Goal: Navigation & Orientation: Understand site structure

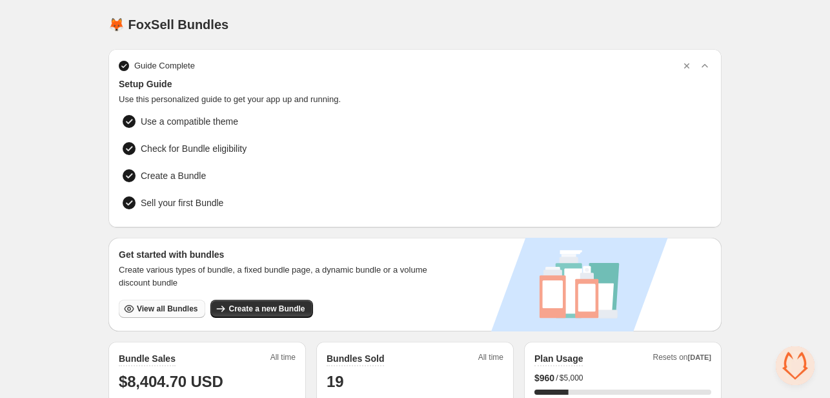
click at [165, 307] on span "View all Bundles" at bounding box center [167, 308] width 61 height 10
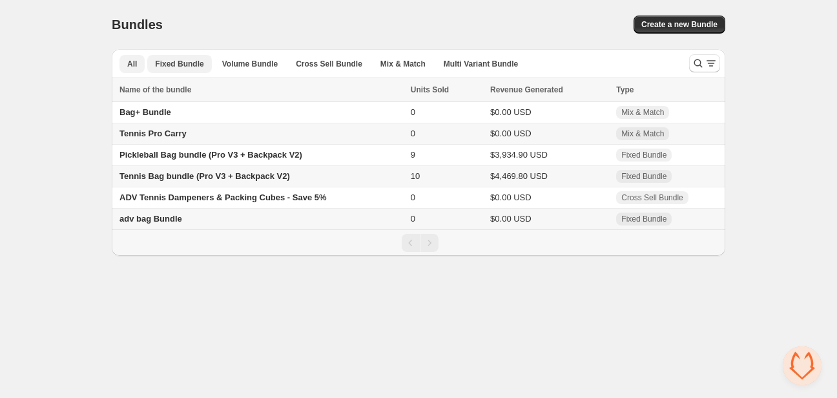
click at [179, 66] on span "Fixed Bundle" at bounding box center [179, 64] width 48 height 10
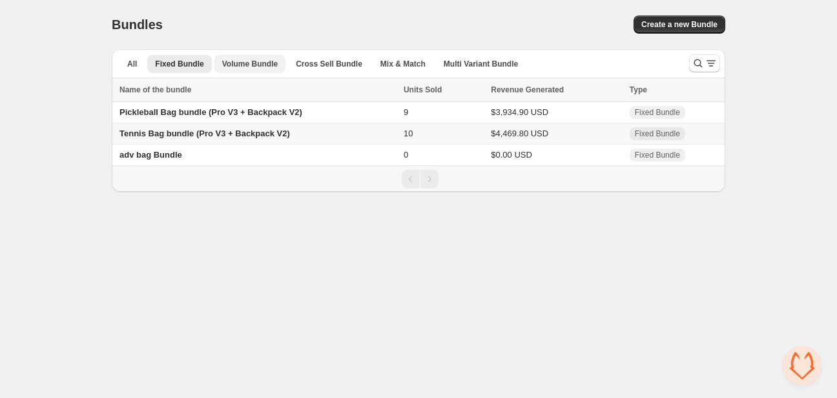
click at [257, 66] on span "Volume Bundle" at bounding box center [250, 64] width 56 height 10
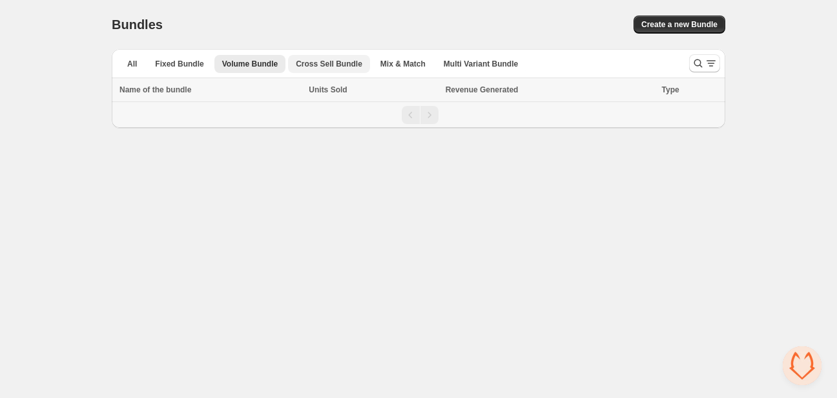
click at [340, 68] on span "Cross Sell Bundle" at bounding box center [329, 64] width 66 height 10
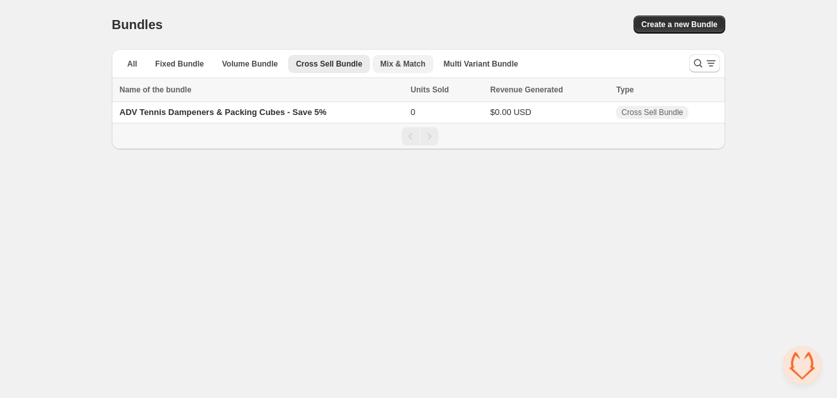
click at [402, 61] on span "Mix & Match" at bounding box center [402, 64] width 45 height 10
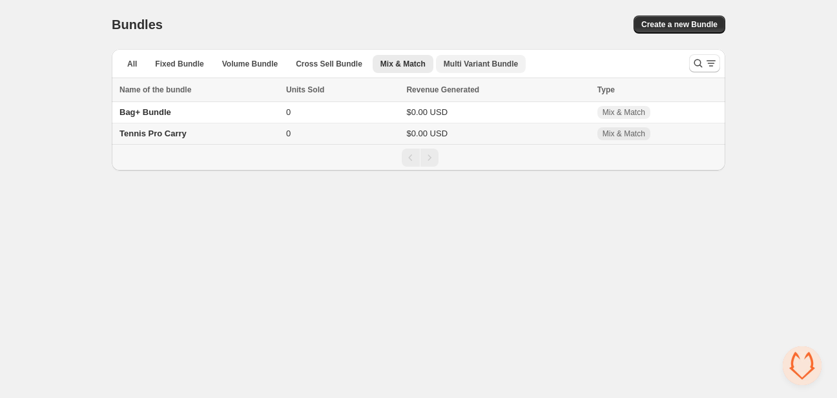
click at [469, 63] on span "Multi Variant Bundle" at bounding box center [481, 64] width 74 height 10
